Goal: Use online tool/utility: Utilize a website feature to perform a specific function

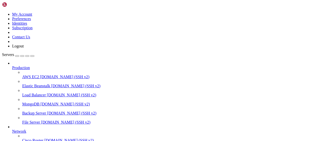
scroll to position [103, 0]
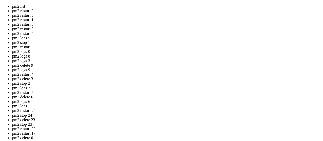
drag, startPoint x: 135, startPoint y: 69, endPoint x: 137, endPoint y: 68, distance: 2.8
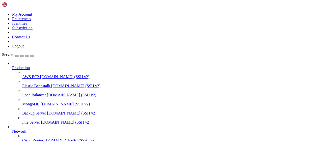
scroll to position [97, 0]
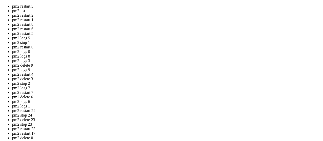
drag, startPoint x: 166, startPoint y: 81, endPoint x: 104, endPoint y: 57, distance: 67.1
drag, startPoint x: 138, startPoint y: 77, endPoint x: 139, endPoint y: 59, distance: 17.7
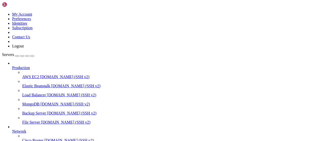
scroll to position [207, 0]
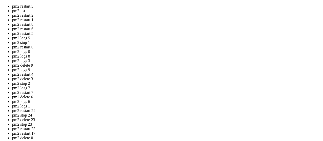
drag, startPoint x: 134, startPoint y: 75, endPoint x: 80, endPoint y: 52, distance: 58.7
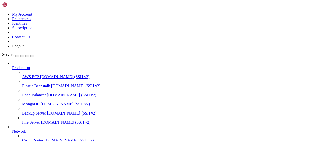
scroll to position [262, 0]
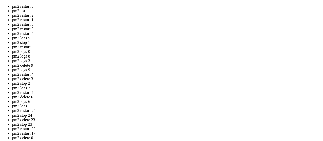
drag, startPoint x: 190, startPoint y: 57, endPoint x: 151, endPoint y: 75, distance: 43.8
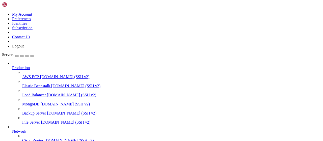
scroll to position [591, 0]
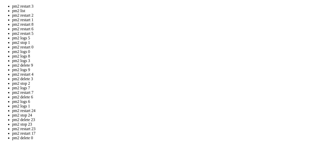
drag, startPoint x: 140, startPoint y: 77, endPoint x: 105, endPoint y: 56, distance: 40.7
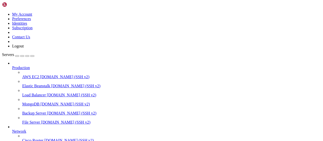
scroll to position [701, 0]
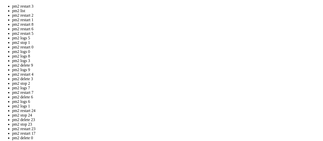
drag, startPoint x: 162, startPoint y: 73, endPoint x: 99, endPoint y: 49, distance: 67.3
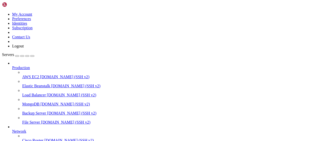
scroll to position [756, 0]
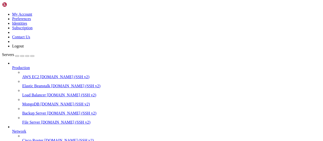
type input "/root/Plants_vs_Brainrot"
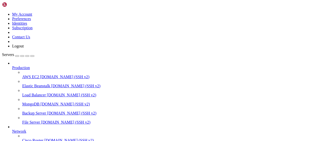
scroll to position [0, 0]
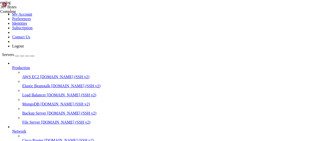
drag, startPoint x: 173, startPoint y: 360, endPoint x: 127, endPoint y: 360, distance: 46.2
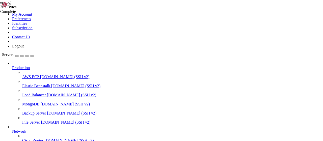
drag, startPoint x: 131, startPoint y: 418, endPoint x: 72, endPoint y: 411, distance: 59.7
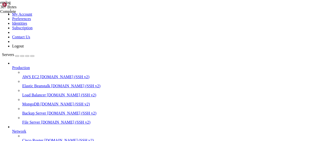
scroll to position [0, 0]
drag, startPoint x: 79, startPoint y: 377, endPoint x: 41, endPoint y: 372, distance: 38.8
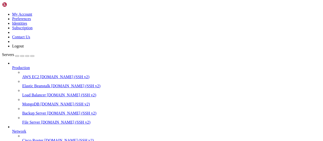
drag, startPoint x: 19, startPoint y: 375, endPoint x: 6, endPoint y: 376, distance: 12.6
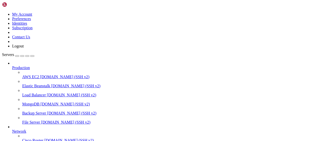
drag, startPoint x: 74, startPoint y: 379, endPoint x: 73, endPoint y: 381, distance: 3.2
